Goal: Navigation & Orientation: Understand site structure

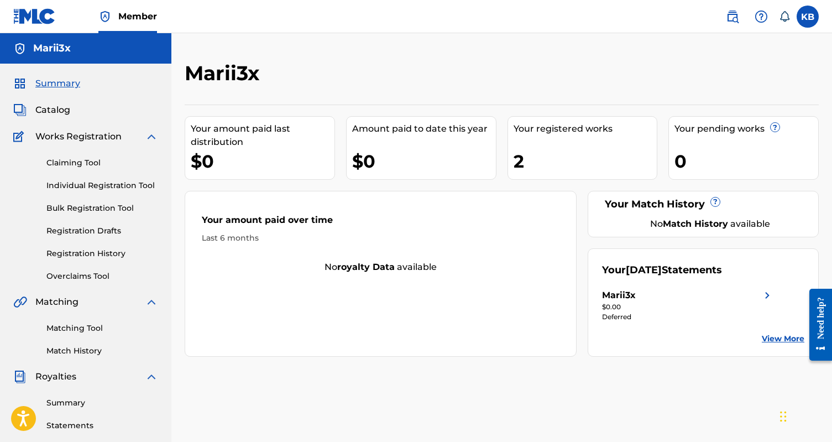
click at [69, 117] on div "Summary Catalog Works Registration Claiming Tool Individual Registration Tool B…" at bounding box center [85, 348] width 171 height 569
click at [66, 115] on span "Catalog" at bounding box center [52, 109] width 35 height 13
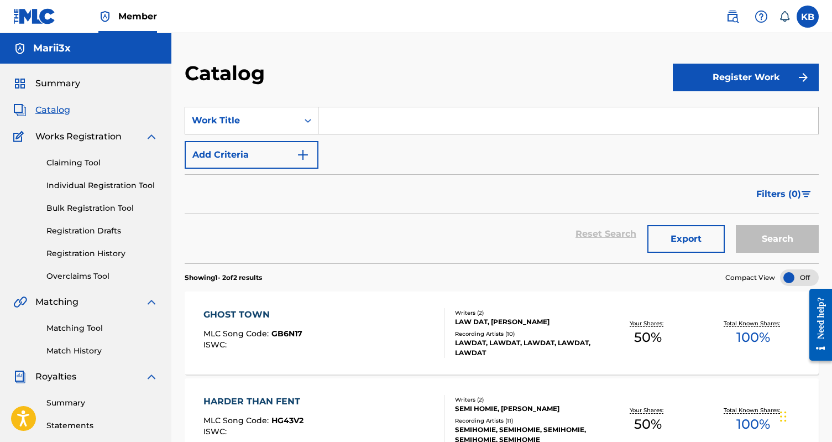
click at [86, 142] on span "Works Registration" at bounding box center [78, 136] width 86 height 13
click at [83, 138] on span "Works Registration" at bounding box center [78, 136] width 86 height 13
click at [78, 161] on link "Claiming Tool" at bounding box center [102, 163] width 112 height 12
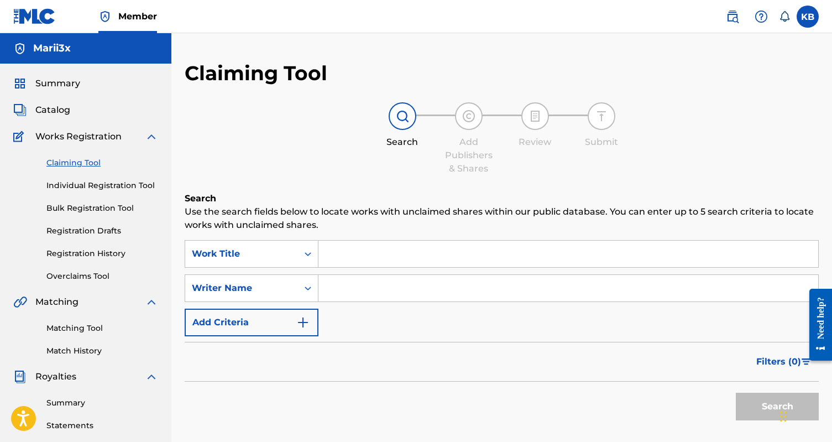
click at [86, 186] on link "Individual Registration Tool" at bounding box center [102, 186] width 112 height 12
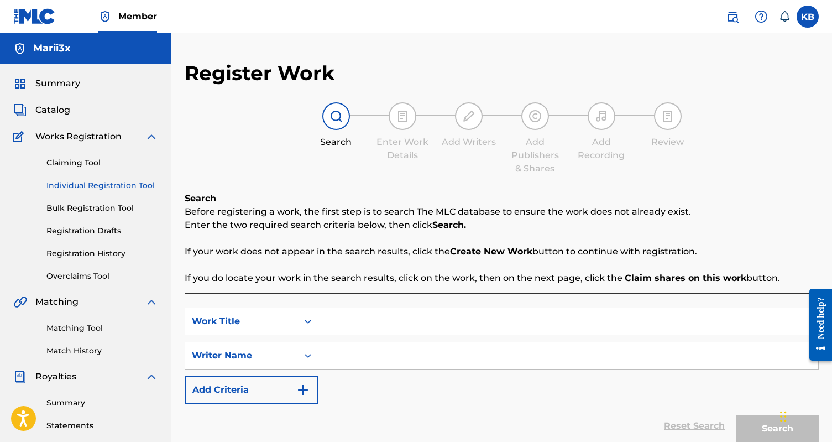
click at [90, 203] on link "Bulk Registration Tool" at bounding box center [102, 208] width 112 height 12
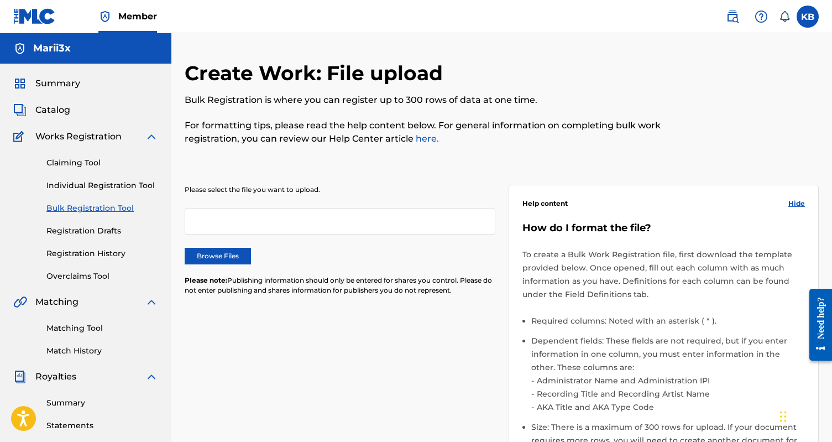
click at [87, 234] on link "Registration Drafts" at bounding box center [102, 231] width 112 height 12
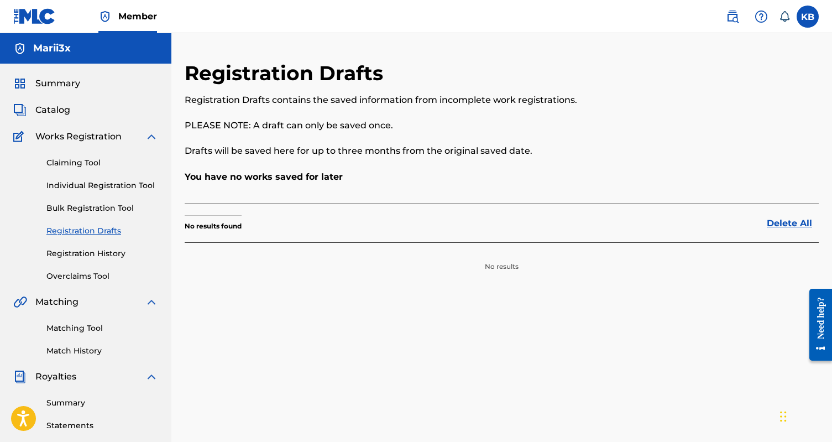
click at [88, 255] on link "Registration History" at bounding box center [102, 254] width 112 height 12
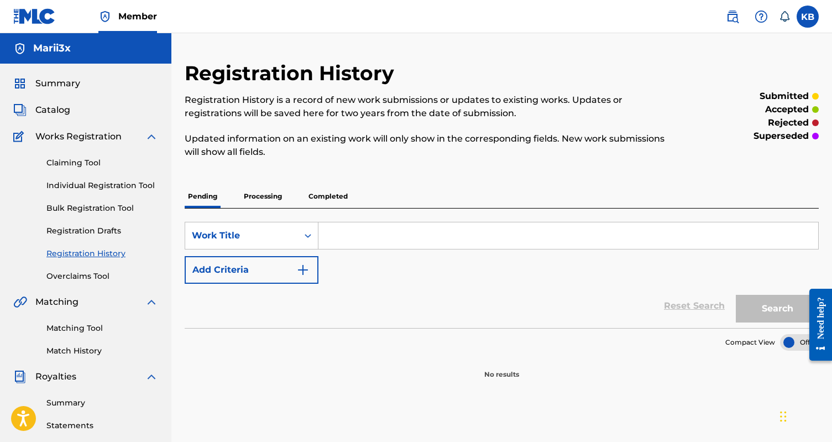
click at [87, 271] on link "Overclaims Tool" at bounding box center [102, 276] width 112 height 12
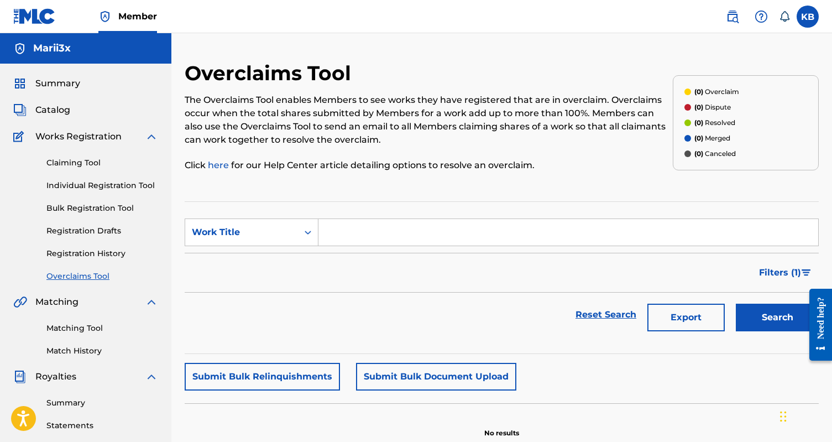
click at [52, 301] on span "Matching" at bounding box center [56, 301] width 43 height 13
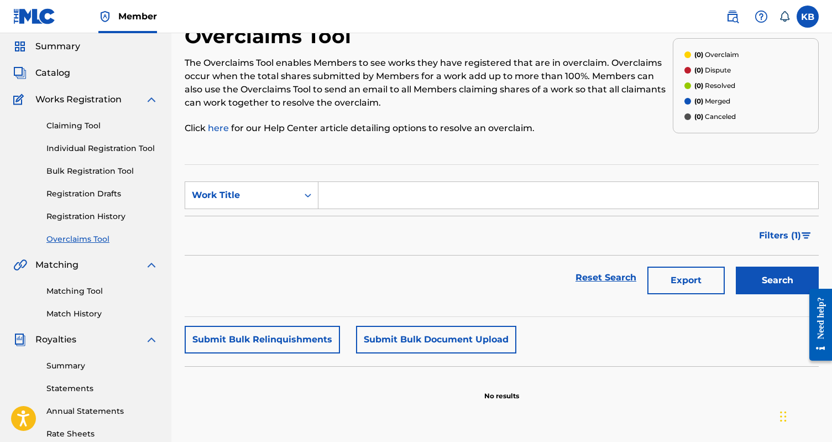
scroll to position [39, 0]
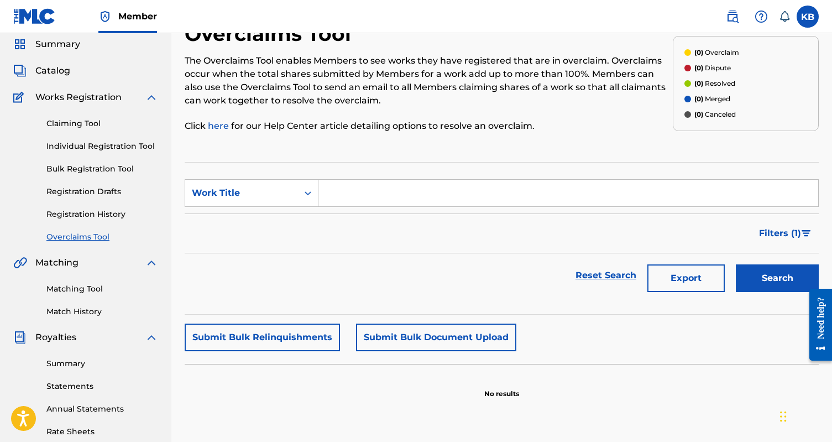
click at [56, 262] on span "Matching" at bounding box center [56, 262] width 43 height 13
click at [60, 267] on span "Matching" at bounding box center [56, 262] width 43 height 13
click at [65, 288] on link "Matching Tool" at bounding box center [102, 289] width 112 height 12
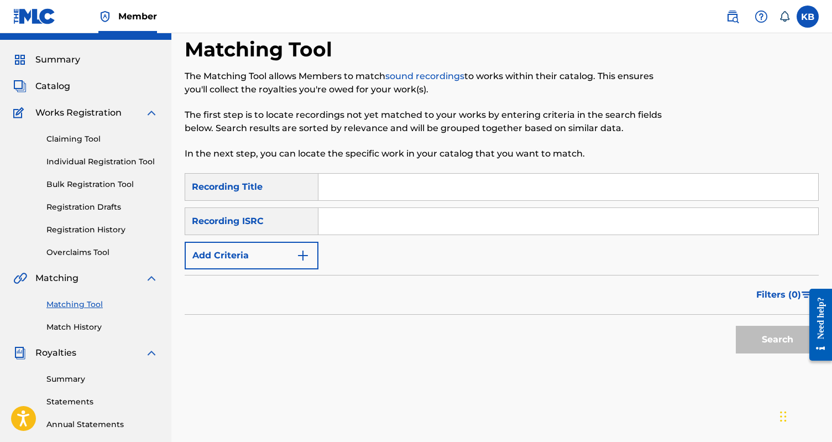
scroll to position [33, 0]
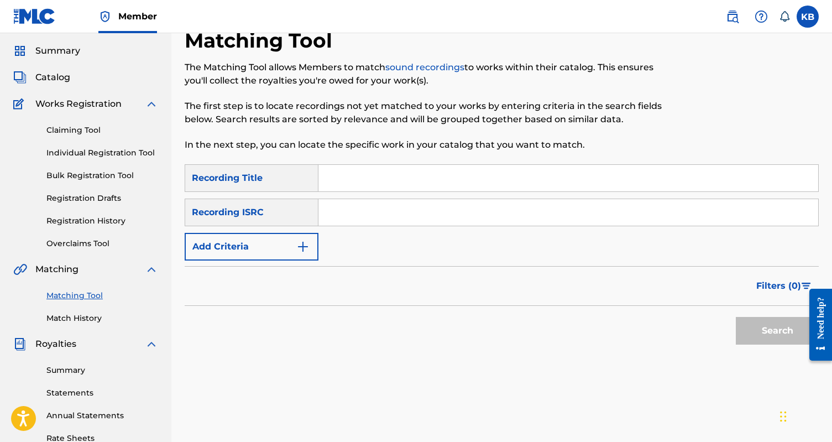
click at [68, 317] on link "Match History" at bounding box center [102, 318] width 112 height 12
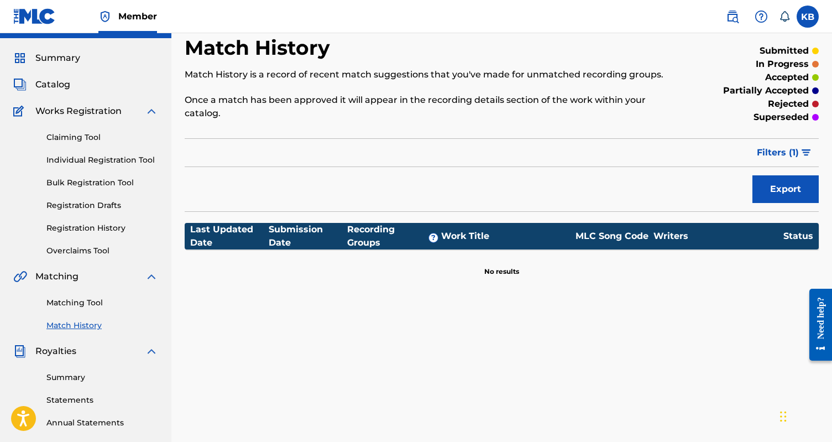
scroll to position [31, 0]
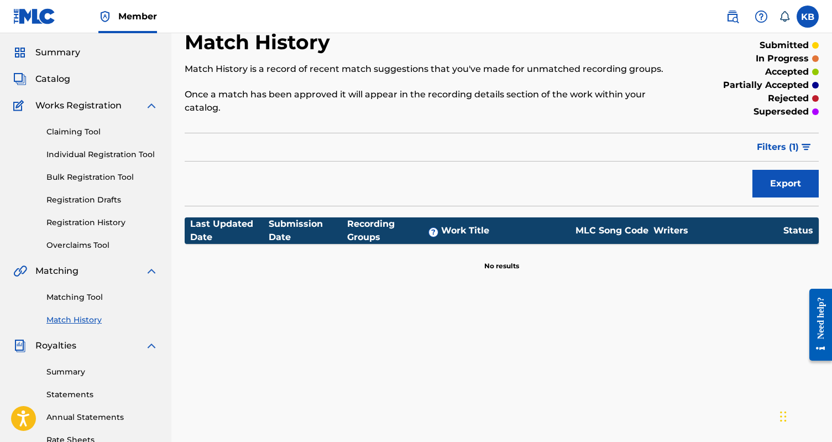
click at [57, 342] on span "Royalties" at bounding box center [55, 345] width 41 height 13
click at [63, 375] on link "Summary" at bounding box center [102, 372] width 112 height 12
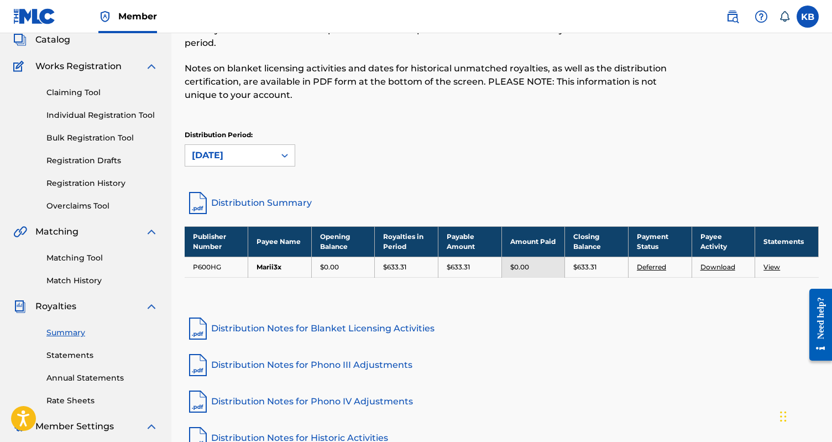
scroll to position [70, 0]
click at [65, 360] on link "Statements" at bounding box center [102, 355] width 112 height 12
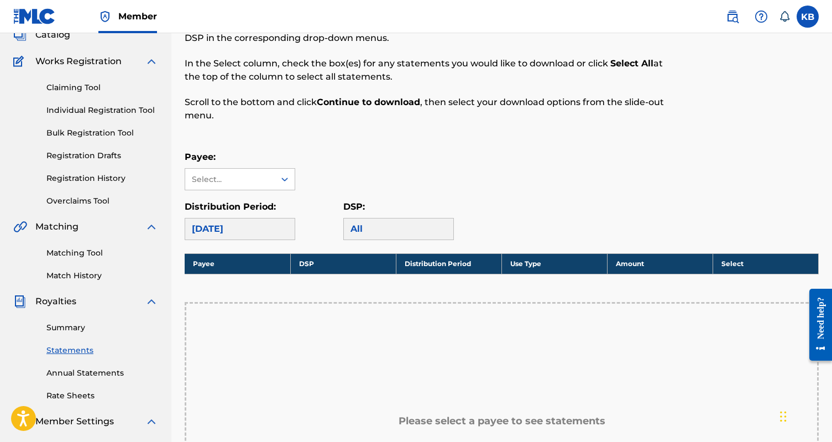
scroll to position [90, 0]
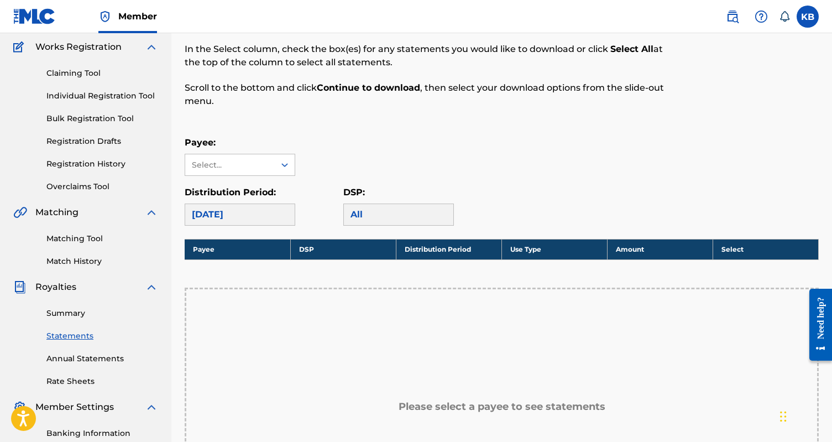
click at [65, 360] on link "Annual Statements" at bounding box center [102, 359] width 112 height 12
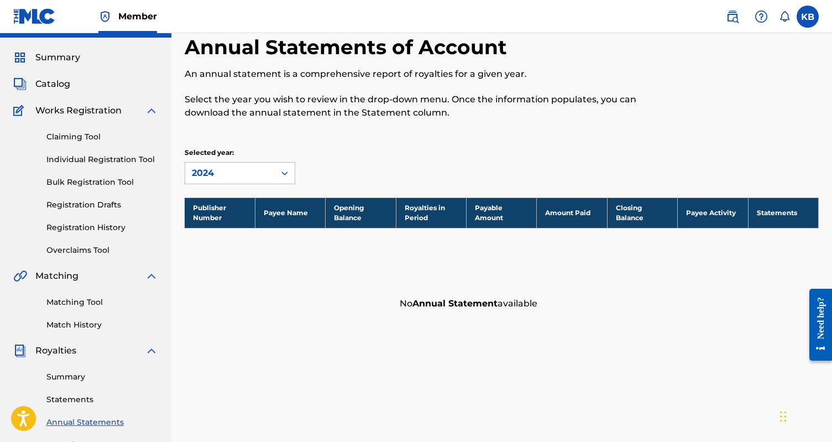
scroll to position [35, 0]
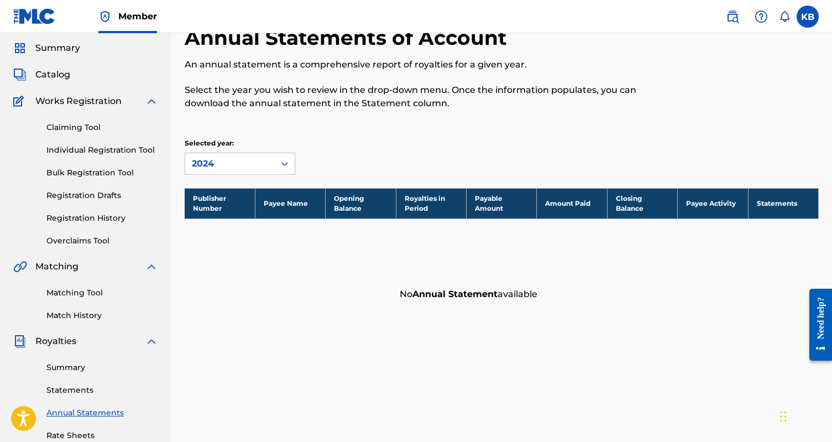
click at [62, 364] on link "Summary" at bounding box center [102, 368] width 112 height 12
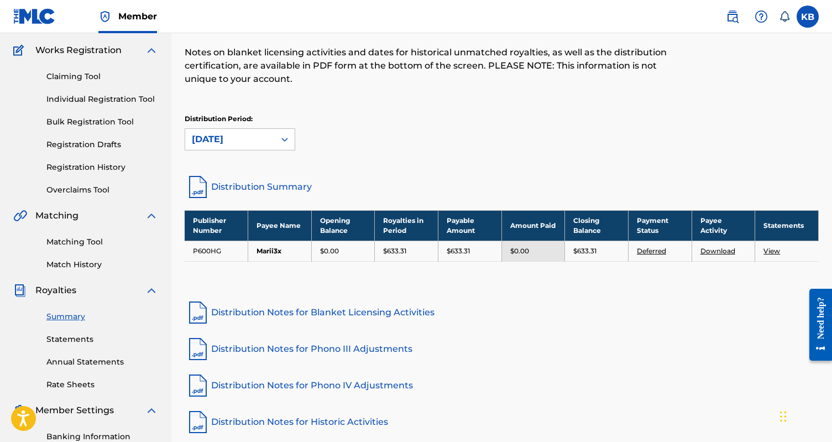
scroll to position [90, 0]
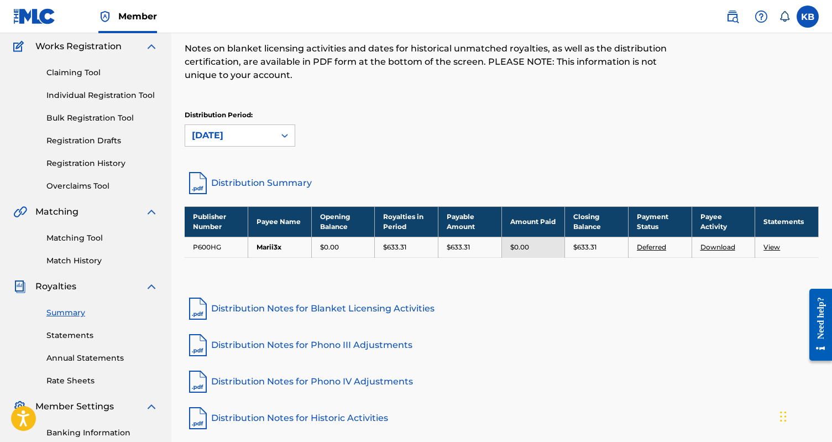
click at [61, 375] on link "Rate Sheets" at bounding box center [102, 381] width 112 height 12
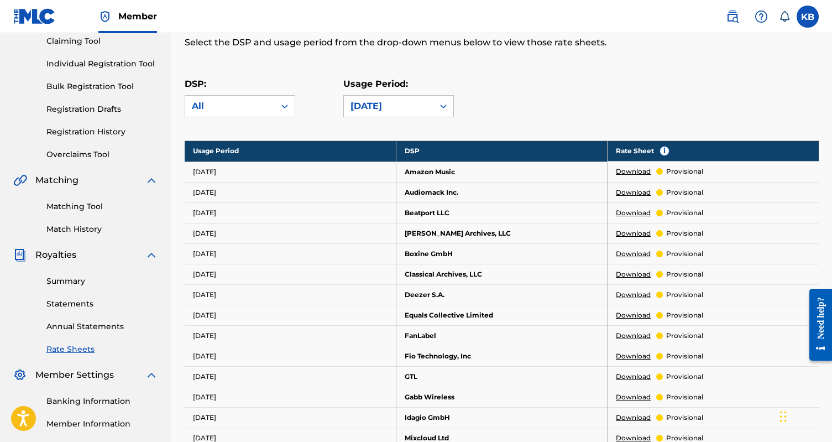
scroll to position [133, 0]
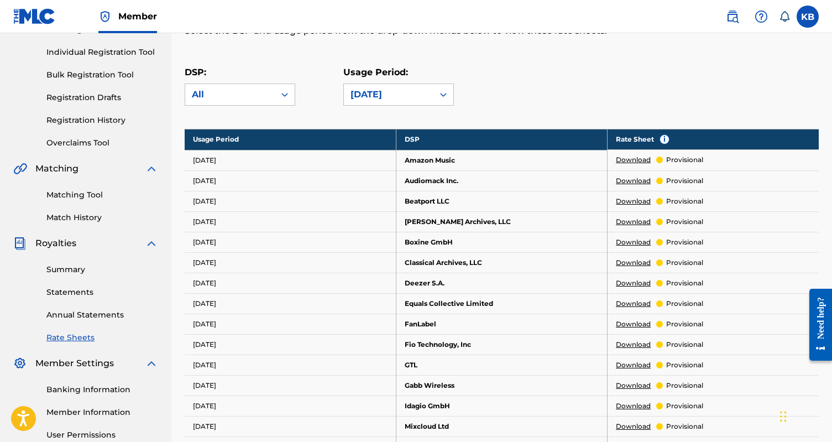
click at [69, 389] on link "Banking Information" at bounding box center [102, 390] width 112 height 12
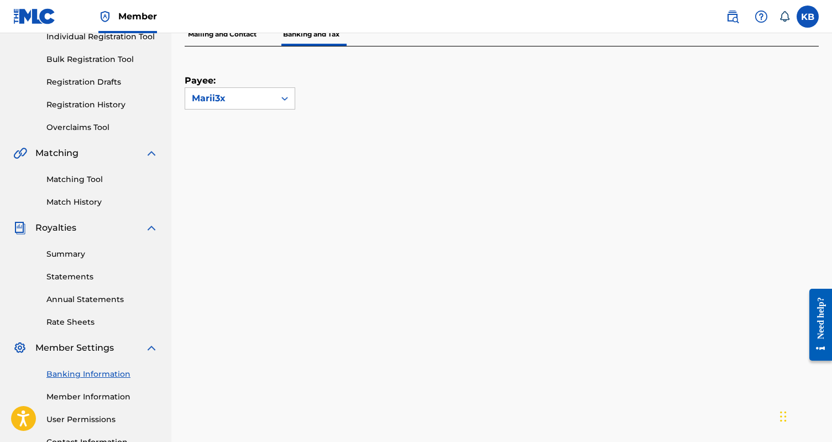
scroll to position [156, 0]
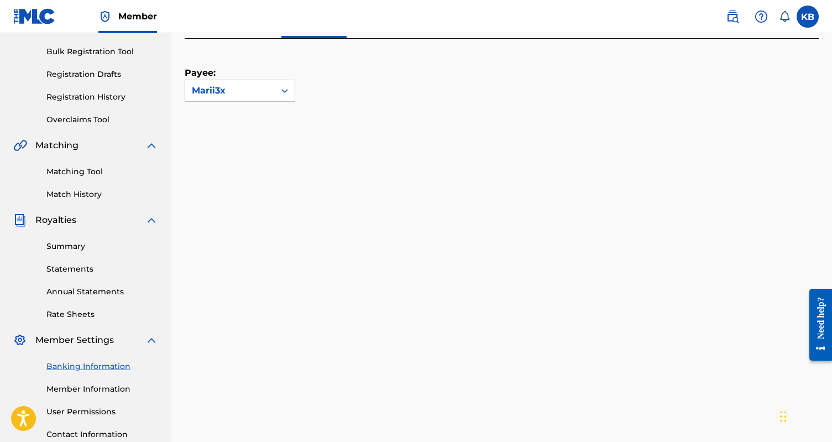
click at [71, 387] on link "Member Information" at bounding box center [102, 389] width 112 height 12
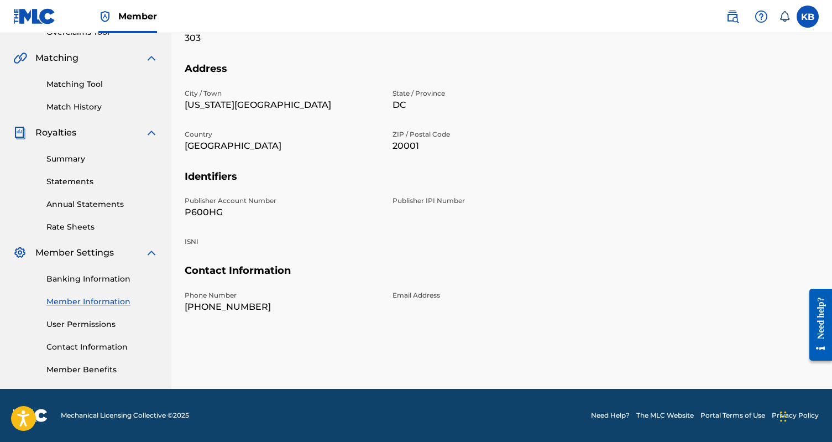
scroll to position [244, 0]
click at [83, 328] on link "User Permissions" at bounding box center [102, 324] width 112 height 12
